Goal: Information Seeking & Learning: Learn about a topic

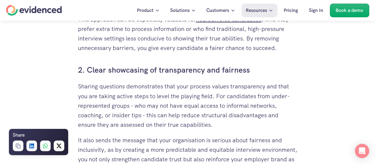
scroll to position [505, 0]
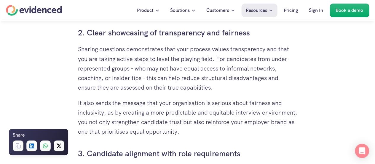
drag, startPoint x: 248, startPoint y: 130, endPoint x: 78, endPoint y: 48, distance: 188.8
click at [78, 48] on p "Sharing questions demonstrates that your process values transparency and that y…" at bounding box center [188, 67] width 220 height 47
drag, startPoint x: 80, startPoint y: 48, endPoint x: 100, endPoint y: 54, distance: 20.7
click at [100, 54] on p "Sharing questions demonstrates that your process values transparency and that y…" at bounding box center [188, 67] width 220 height 47
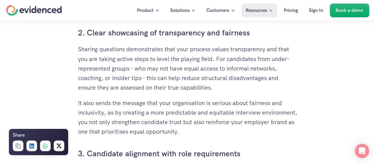
click at [84, 50] on p "Sharing questions demonstrates that your process values transparency and that y…" at bounding box center [188, 67] width 220 height 47
drag, startPoint x: 79, startPoint y: 49, endPoint x: 240, endPoint y: 131, distance: 180.9
copy div "Sharing questions demonstrates that your process values transparency and that y…"
click at [202, 127] on p "It also sends the message that your organisation is serious about fairness and …" at bounding box center [188, 117] width 220 height 38
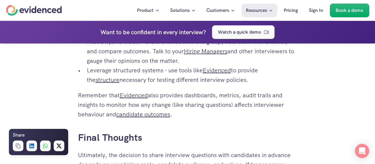
scroll to position [1217, 0]
